Goal: Navigation & Orientation: Find specific page/section

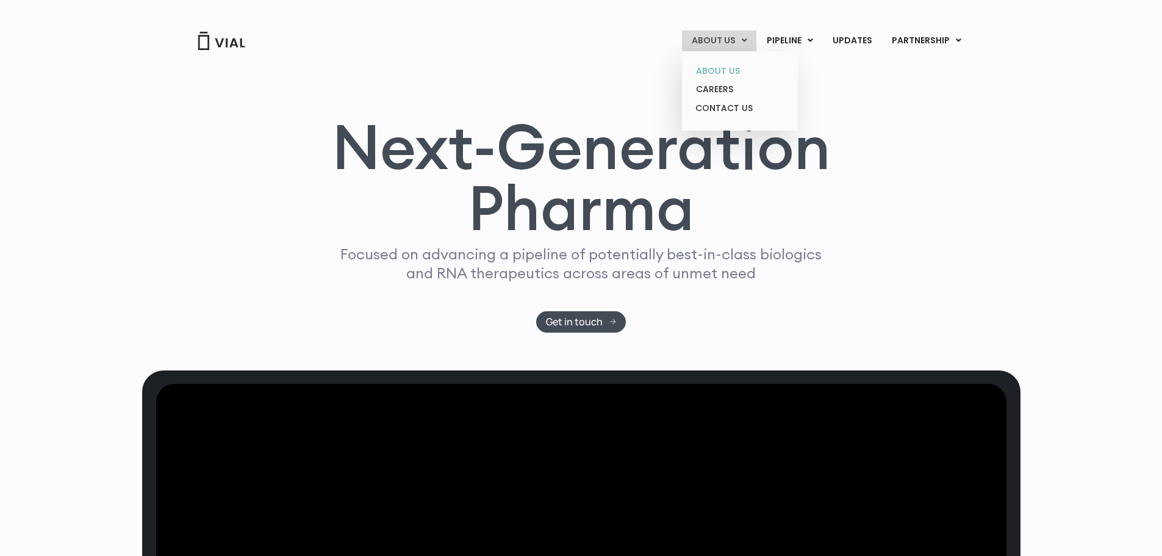
click at [733, 71] on link "ABOUT US" at bounding box center [739, 71] width 107 height 19
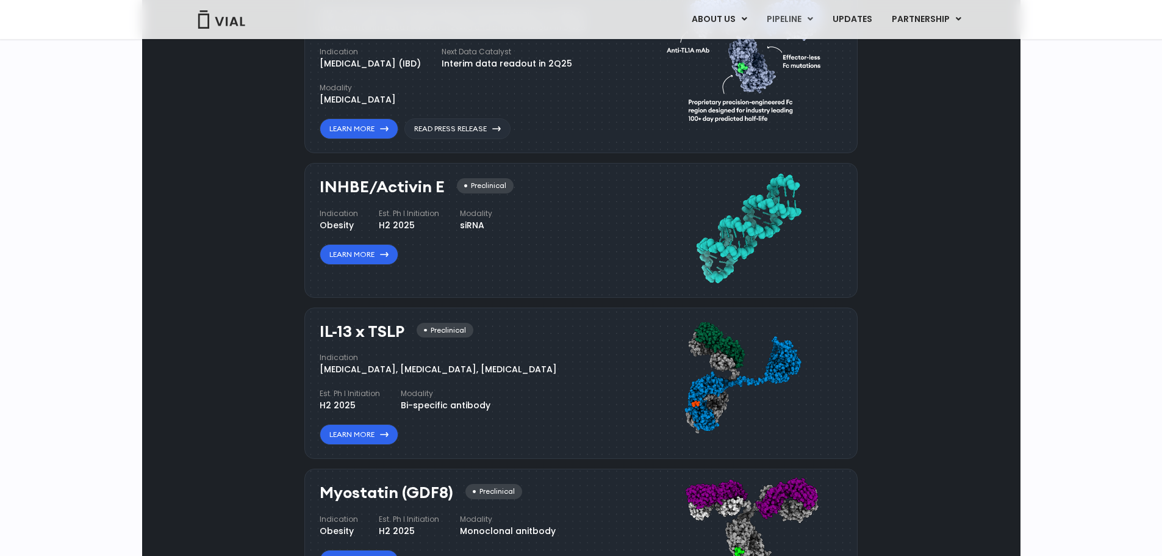
scroll to position [1159, 0]
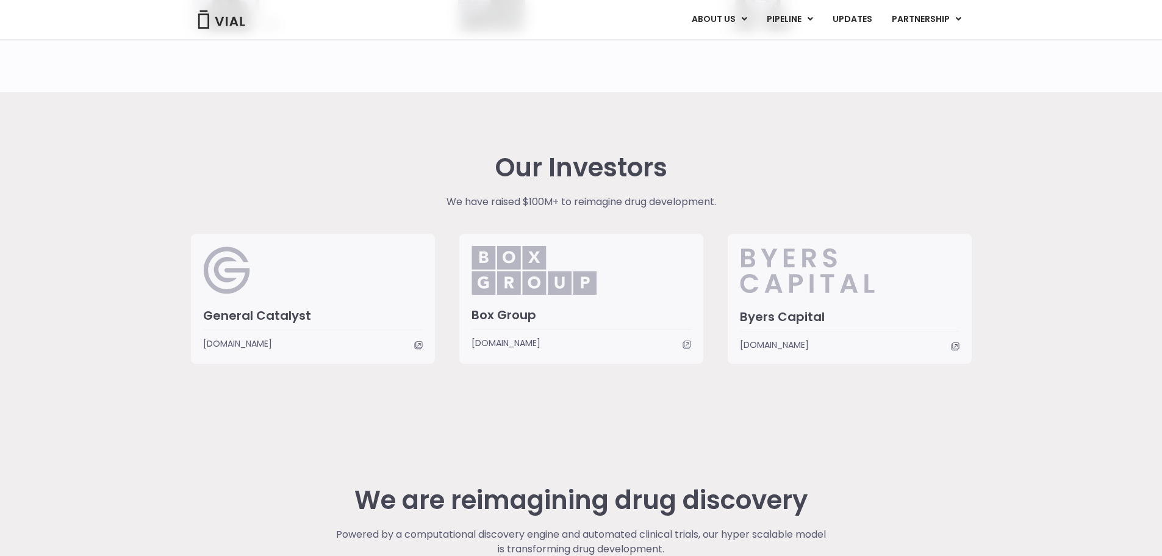
scroll to position [3020, 0]
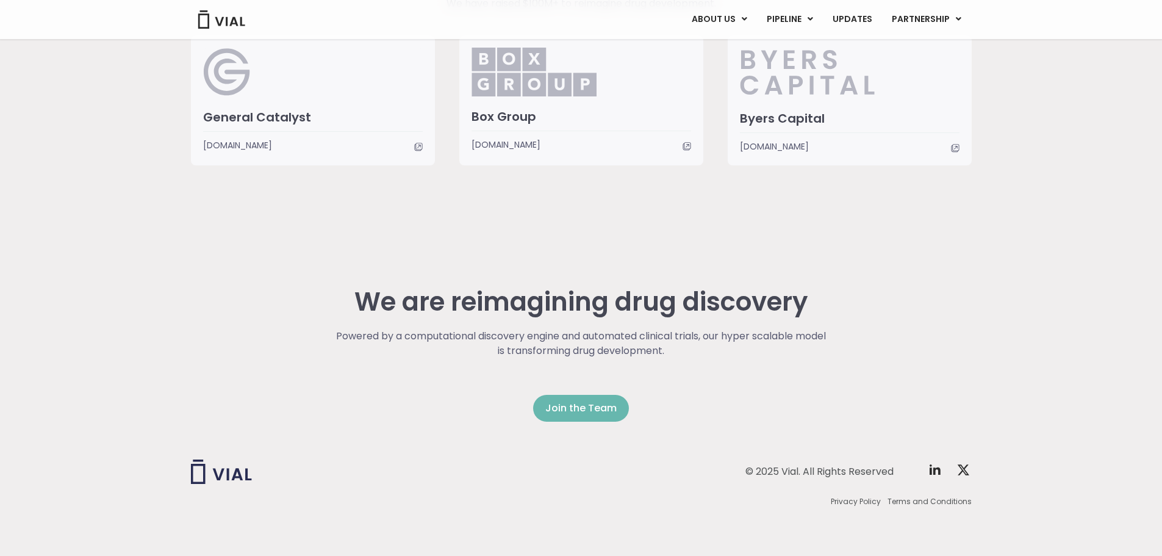
click at [602, 410] on span "Join the Team" at bounding box center [581, 408] width 71 height 15
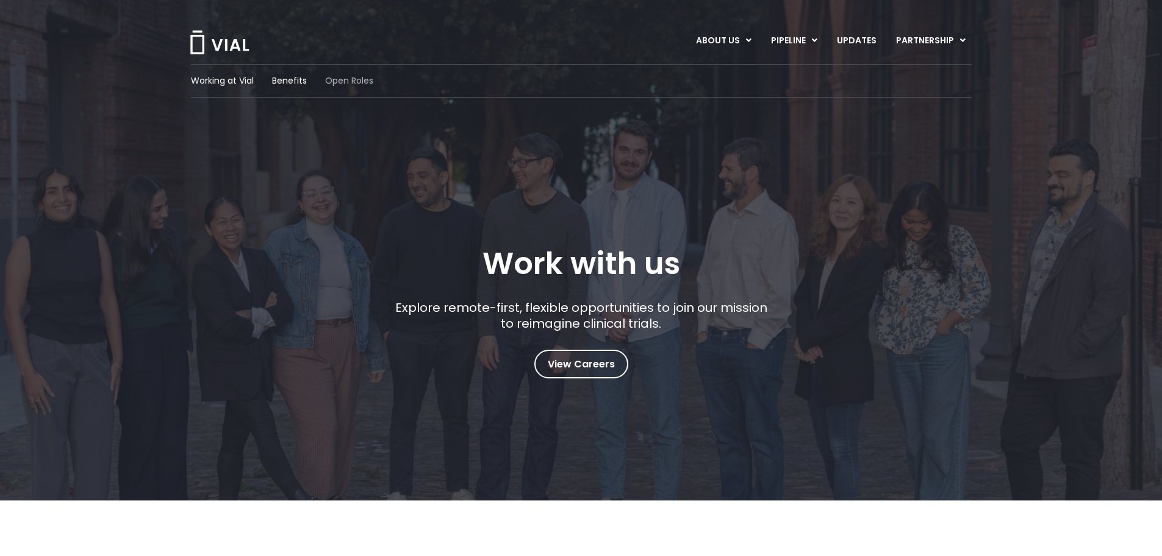
click at [364, 85] on span "Open Roles" at bounding box center [349, 80] width 48 height 13
click at [270, 71] on div "Working at Vial Benefits Open Roles" at bounding box center [581, 81] width 781 height 34
click at [279, 79] on span "Benefits" at bounding box center [289, 80] width 35 height 13
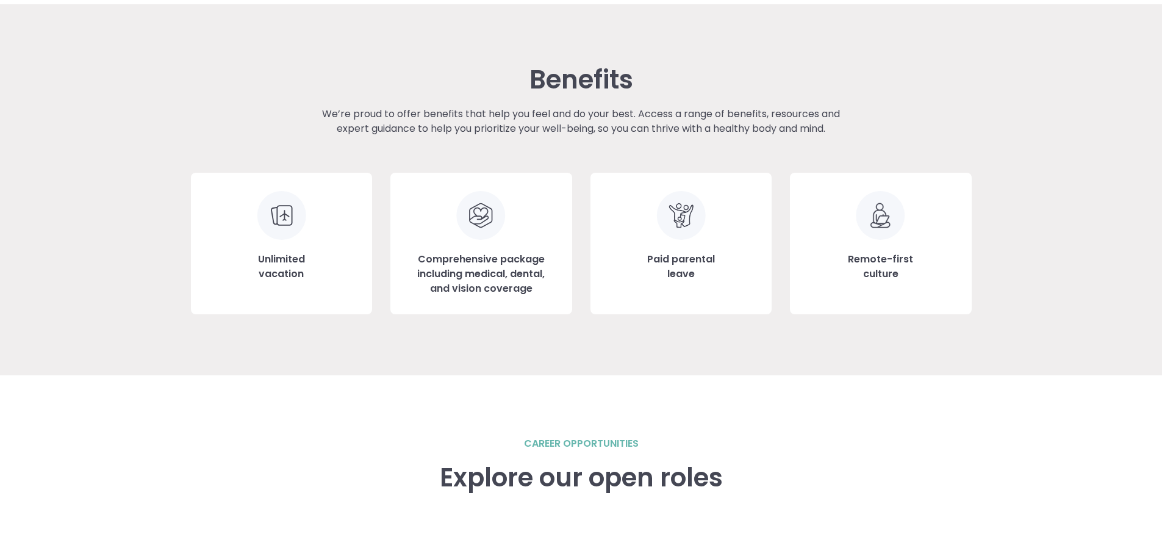
scroll to position [1317, 0]
